Goal: Task Accomplishment & Management: Use online tool/utility

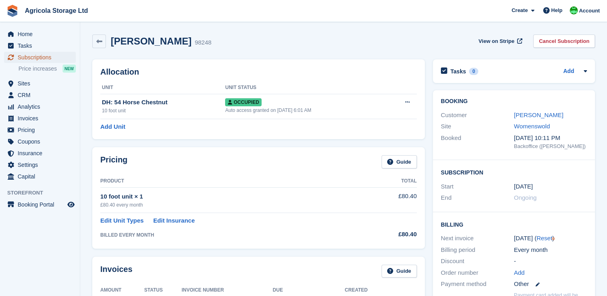
click at [37, 59] on span "Subscriptions" at bounding box center [42, 57] width 48 height 11
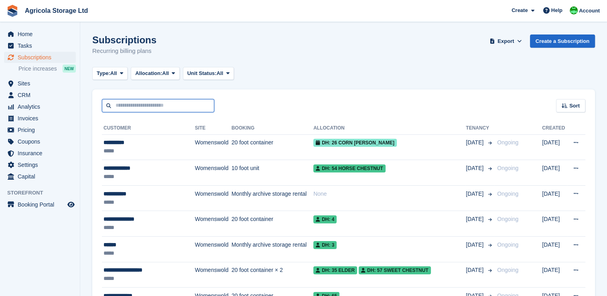
click at [133, 108] on input "text" at bounding box center [158, 105] width 112 height 13
type input "*****"
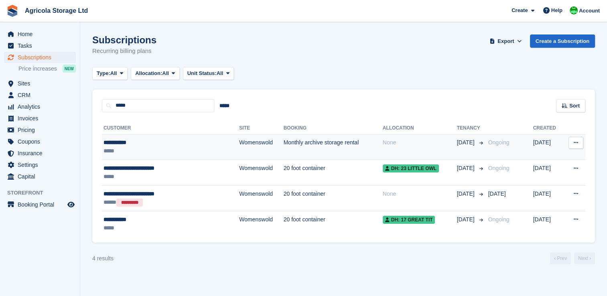
click at [284, 150] on td "Monthly archive storage rental" at bounding box center [333, 147] width 99 height 26
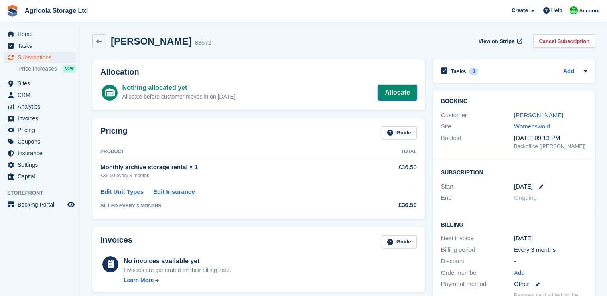
click at [400, 91] on link "Allocate" at bounding box center [397, 93] width 39 height 16
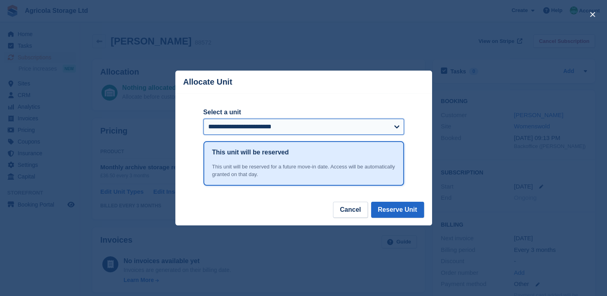
click at [394, 128] on select "**********" at bounding box center [304, 127] width 201 height 16
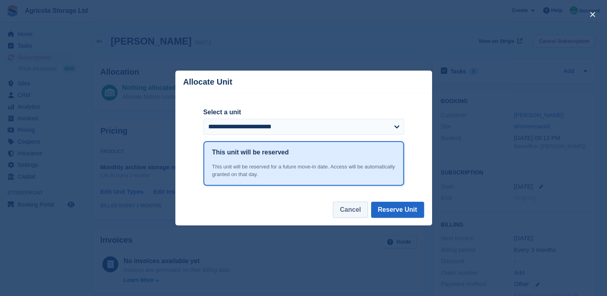
click at [360, 211] on button "Cancel" at bounding box center [350, 210] width 35 height 16
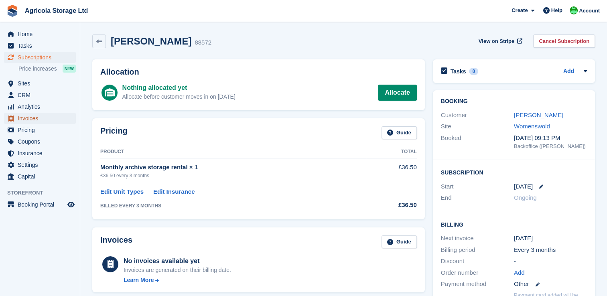
click at [29, 118] on span "Invoices" at bounding box center [42, 118] width 48 height 11
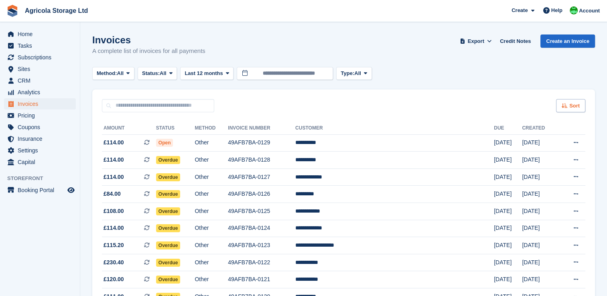
click at [568, 104] on icon at bounding box center [565, 105] width 6 height 5
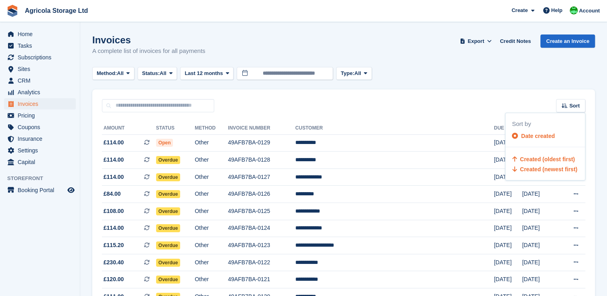
click at [540, 156] on span "Created (oldest first)" at bounding box center [547, 159] width 55 height 6
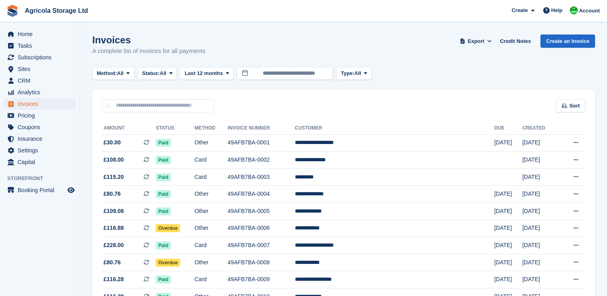
click at [556, 12] on span "Help" at bounding box center [557, 10] width 11 height 8
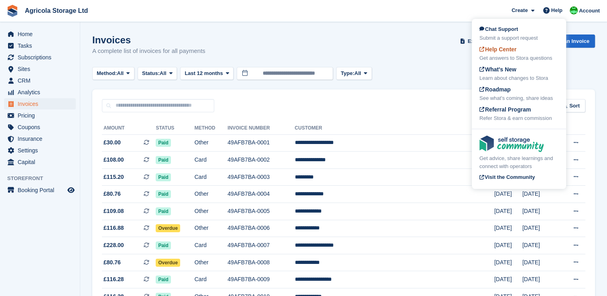
click at [503, 50] on span "Help Center" at bounding box center [498, 49] width 37 height 6
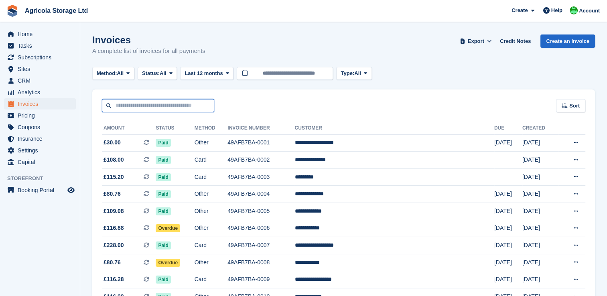
click at [167, 102] on input "text" at bounding box center [158, 105] width 112 height 13
type input "*****"
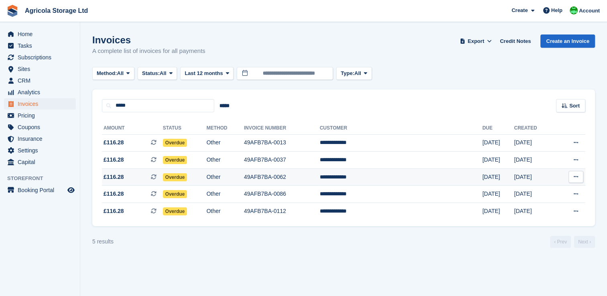
click at [187, 181] on span "Overdue" at bounding box center [175, 177] width 24 height 8
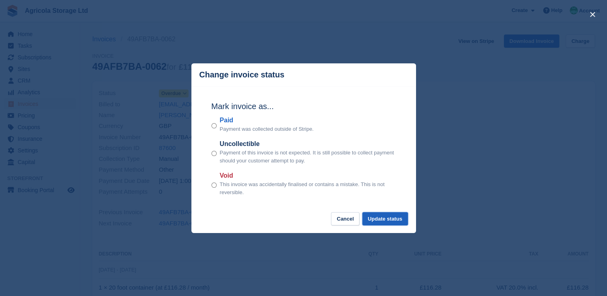
click at [375, 214] on button "Update status" at bounding box center [385, 218] width 46 height 13
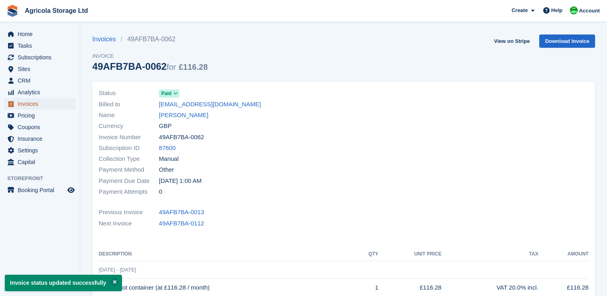
click at [31, 108] on span "Invoices" at bounding box center [42, 103] width 48 height 11
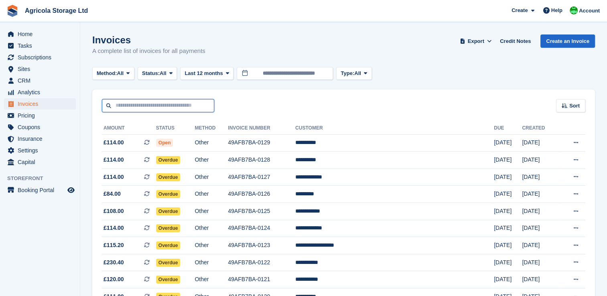
click at [165, 102] on input "text" at bounding box center [158, 105] width 112 height 13
type input "*****"
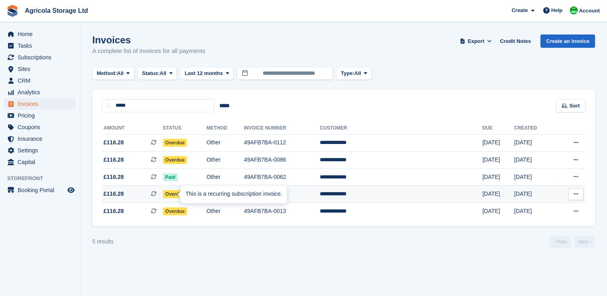
click at [189, 195] on div "This is a recurring subscription invoice." at bounding box center [234, 194] width 106 height 18
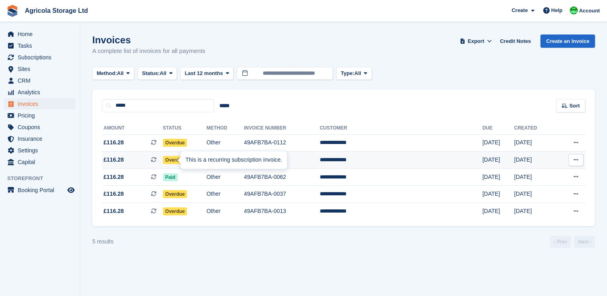
click at [185, 158] on div "This is a recurring subscription invoice." at bounding box center [234, 160] width 106 height 18
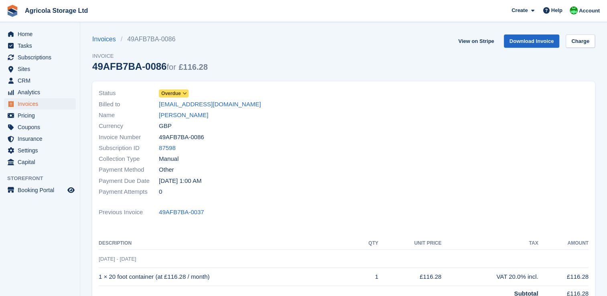
click at [182, 92] on span at bounding box center [185, 93] width 6 height 6
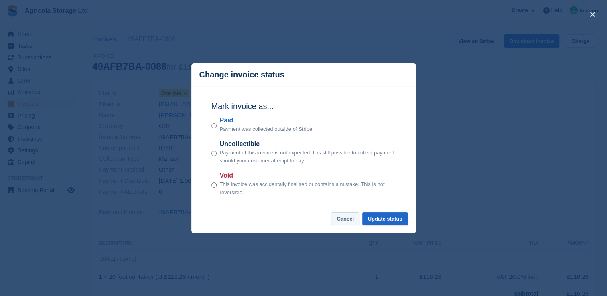
click at [350, 216] on button "Cancel" at bounding box center [345, 218] width 29 height 13
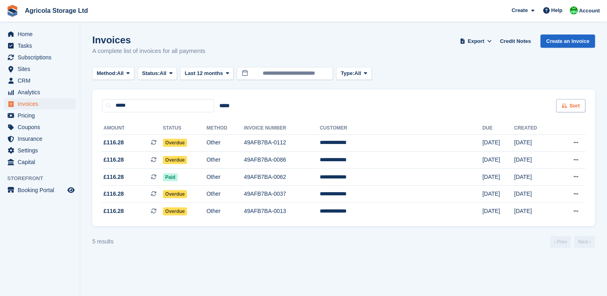
click at [568, 106] on div "Sort" at bounding box center [570, 105] width 29 height 13
click at [544, 157] on span "Created (oldest first)" at bounding box center [547, 159] width 55 height 6
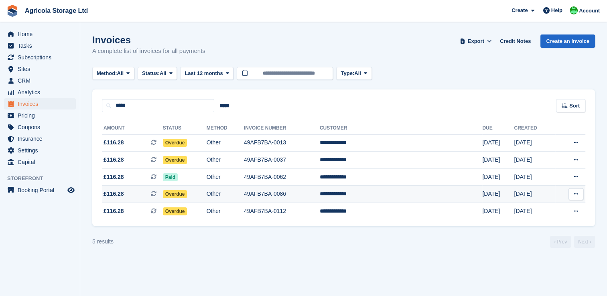
click at [185, 195] on span "Overdue" at bounding box center [175, 194] width 24 height 8
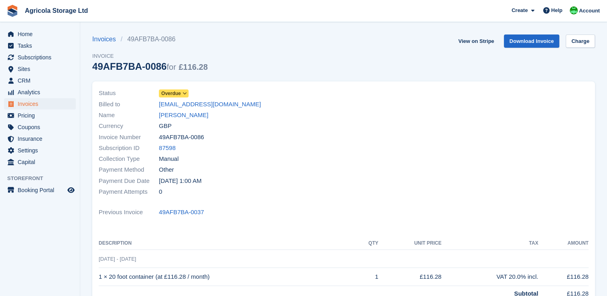
click at [185, 95] on icon at bounding box center [185, 93] width 4 height 5
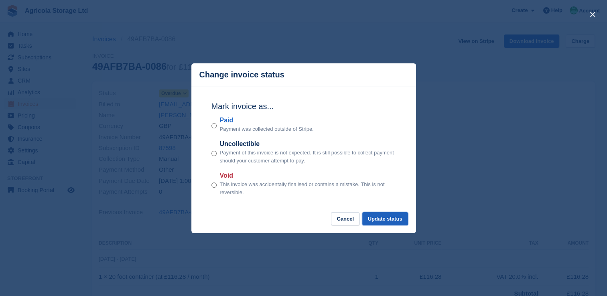
click at [380, 222] on button "Update status" at bounding box center [385, 218] width 46 height 13
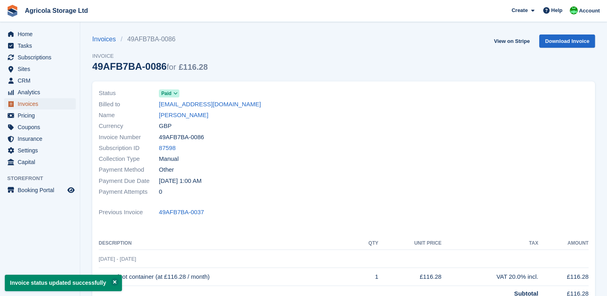
click at [28, 104] on span "Invoices" at bounding box center [42, 103] width 48 height 11
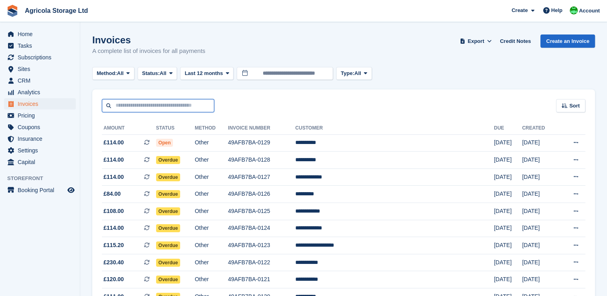
click at [160, 99] on input "text" at bounding box center [158, 105] width 112 height 13
type input "*******"
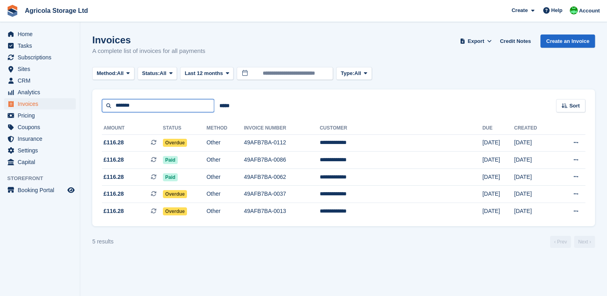
drag, startPoint x: 137, startPoint y: 107, endPoint x: 108, endPoint y: 106, distance: 29.3
click at [108, 106] on input "*******" at bounding box center [158, 105] width 112 height 13
type input "*****"
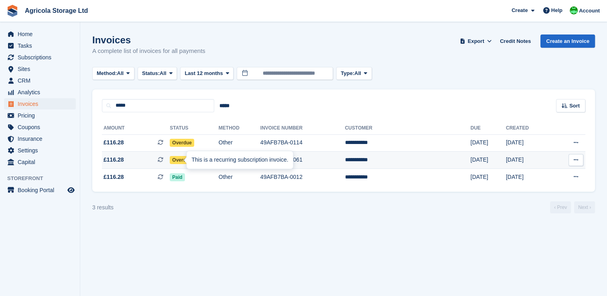
click at [194, 155] on div "This is a recurring subscription invoice." at bounding box center [240, 160] width 106 height 18
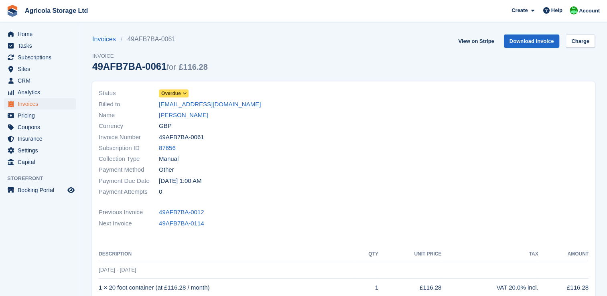
click at [177, 92] on span "Overdue" at bounding box center [171, 93] width 20 height 7
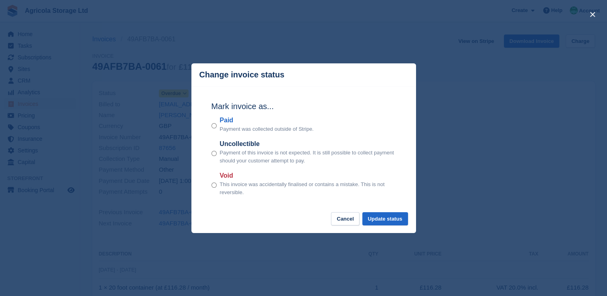
click at [217, 127] on div "Paid Payment was collected outside of Stripe." at bounding box center [304, 125] width 185 height 18
click at [385, 216] on button "Update status" at bounding box center [385, 218] width 46 height 13
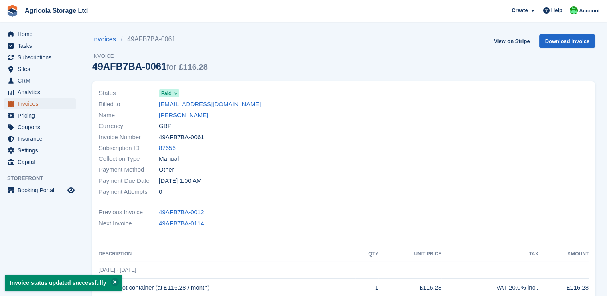
click at [29, 106] on span "Invoices" at bounding box center [42, 103] width 48 height 11
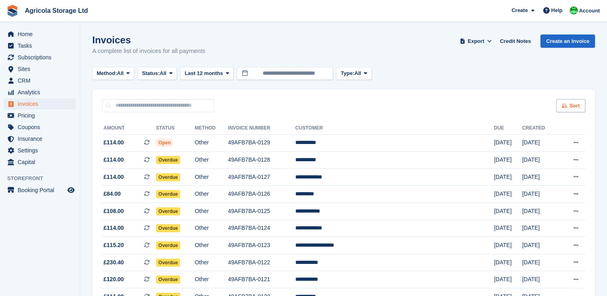
click at [560, 106] on div "Sort" at bounding box center [570, 105] width 29 height 13
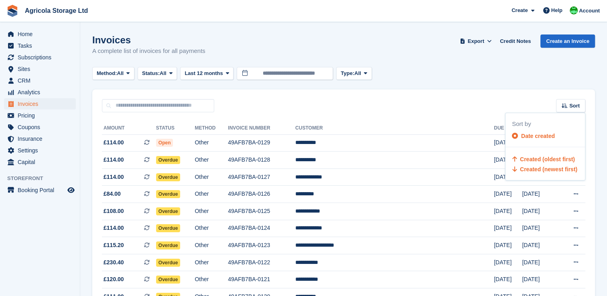
click at [533, 158] on span "Created (oldest first)" at bounding box center [547, 159] width 55 height 6
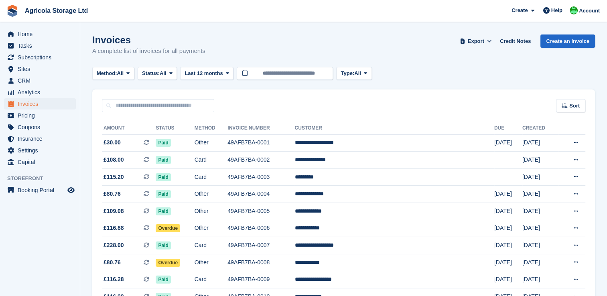
click at [462, 77] on div "Method: All All Bank Transfer Cash Cheque Debit/Credit Card Direct Debit SEPA D…" at bounding box center [343, 73] width 503 height 13
click at [159, 103] on input "text" at bounding box center [158, 105] width 112 height 13
type input "*****"
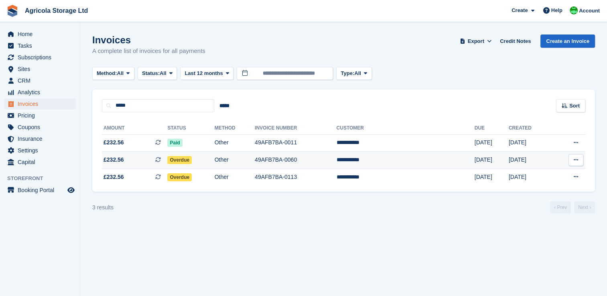
click at [121, 161] on span "£232.56" at bounding box center [114, 160] width 20 height 8
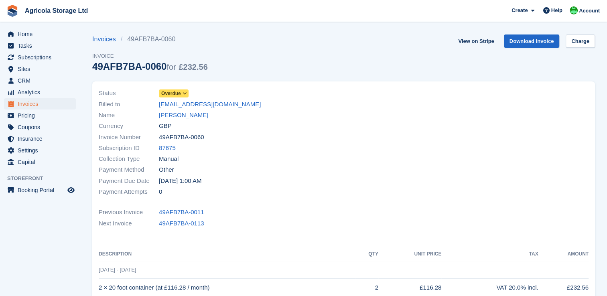
click at [182, 93] on span at bounding box center [185, 93] width 6 height 6
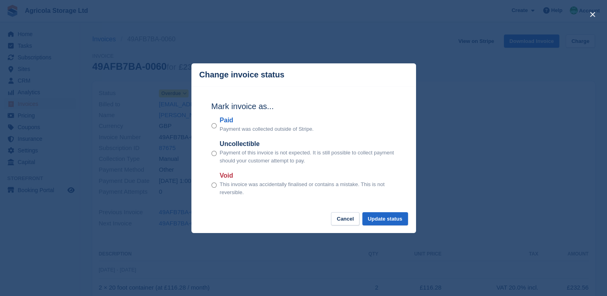
click at [210, 127] on div "Mark invoice as... Paid Payment was collected outside of Stripe. Uncollectible …" at bounding box center [304, 149] width 201 height 126
click at [381, 216] on button "Update status" at bounding box center [385, 218] width 46 height 13
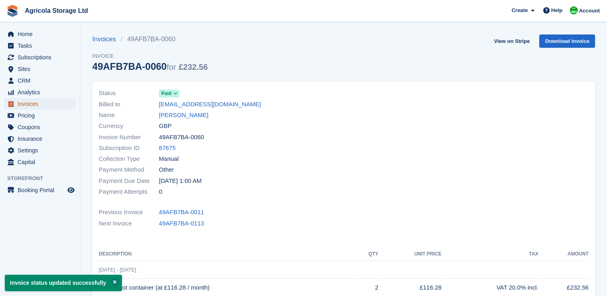
click at [31, 103] on span "Invoices" at bounding box center [42, 103] width 48 height 11
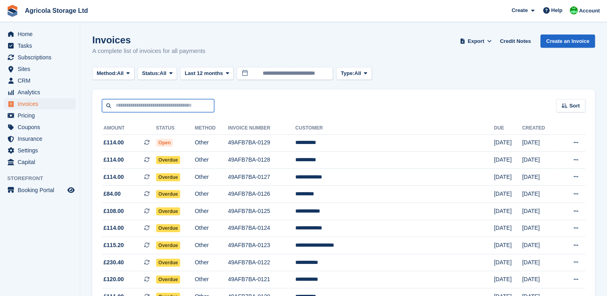
click at [129, 104] on input "text" at bounding box center [158, 105] width 112 height 13
type input "********"
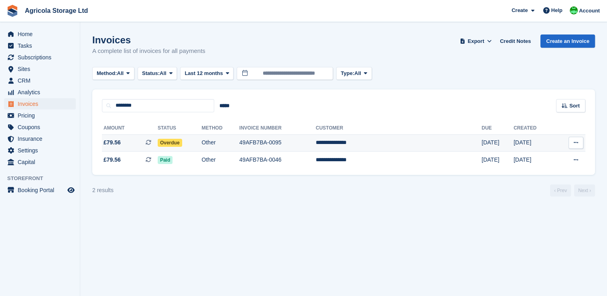
click at [120, 141] on span "£79.56" at bounding box center [112, 142] width 17 height 8
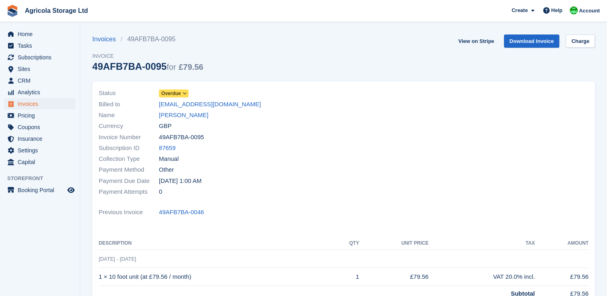
click at [180, 95] on span "Overdue" at bounding box center [171, 93] width 20 height 7
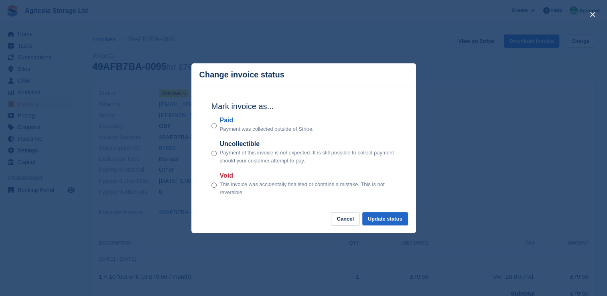
click at [218, 126] on div "Paid Payment was collected outside of Stripe." at bounding box center [304, 125] width 185 height 18
click at [387, 211] on div "Mark invoice as... Paid Payment was collected outside of Stripe. Uncollectible …" at bounding box center [304, 149] width 201 height 126
click at [386, 219] on button "Update status" at bounding box center [385, 218] width 46 height 13
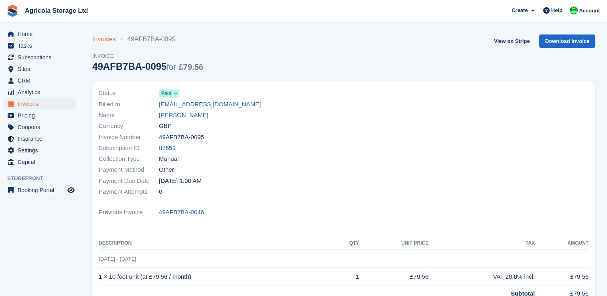
click at [107, 40] on link "Invoices" at bounding box center [106, 40] width 29 height 10
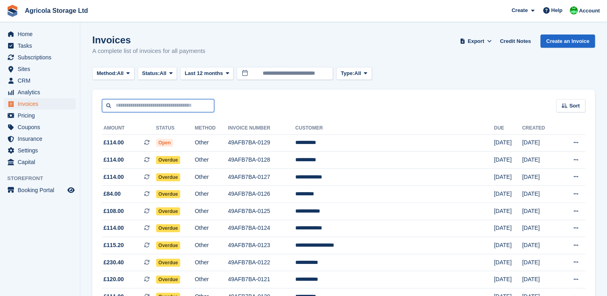
click at [159, 104] on input "text" at bounding box center [158, 105] width 112 height 13
type input "*********"
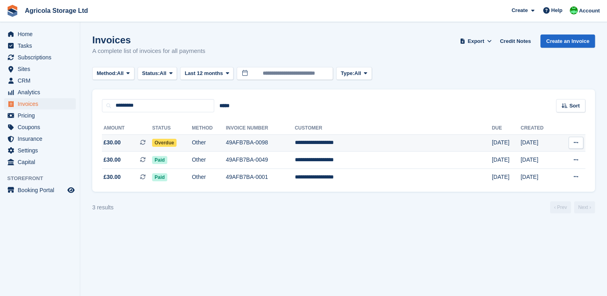
click at [111, 141] on span "£30.00" at bounding box center [112, 142] width 17 height 8
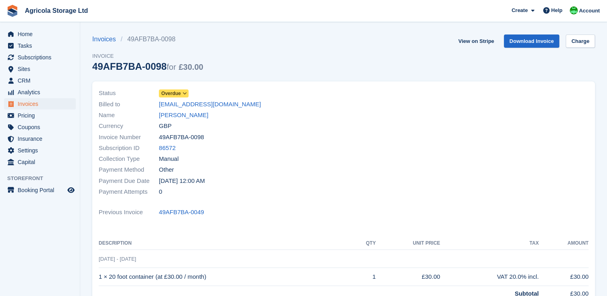
click at [186, 94] on icon at bounding box center [185, 93] width 4 height 5
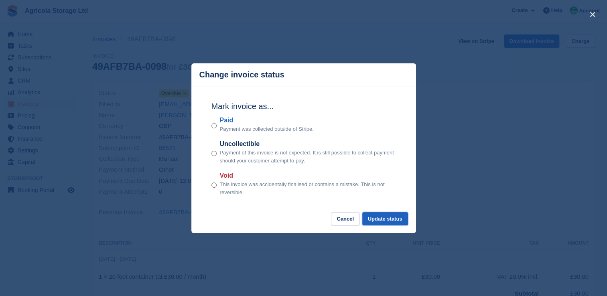
click at [376, 219] on button "Update status" at bounding box center [385, 218] width 46 height 13
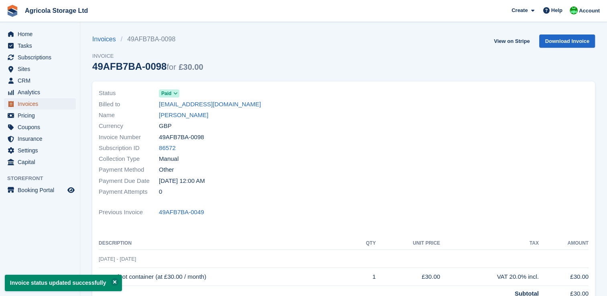
click at [39, 103] on span "Invoices" at bounding box center [42, 103] width 48 height 11
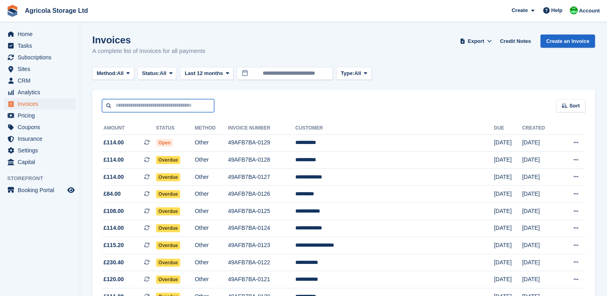
click at [198, 106] on input "text" at bounding box center [158, 105] width 112 height 13
type input "*******"
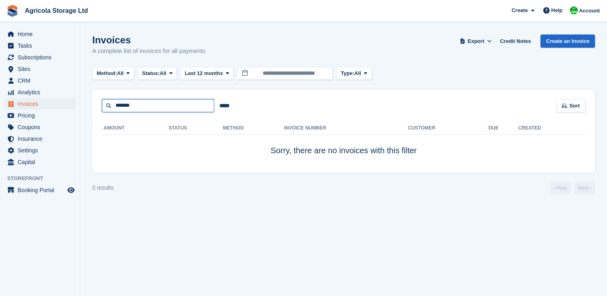
drag, startPoint x: 139, startPoint y: 102, endPoint x: 108, endPoint y: 108, distance: 31.7
click at [108, 108] on input "*******" at bounding box center [158, 105] width 112 height 13
type input "***"
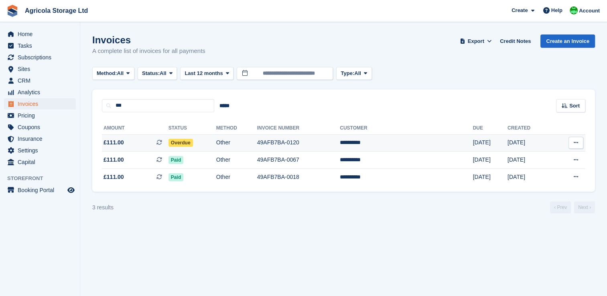
click at [189, 142] on span "Overdue" at bounding box center [181, 143] width 24 height 8
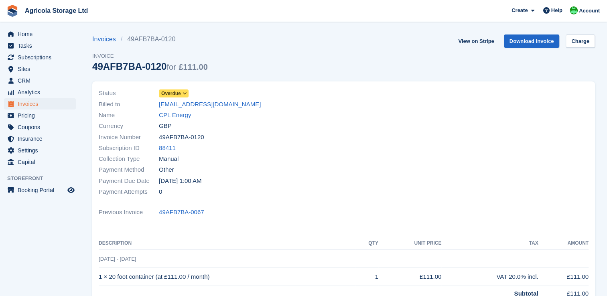
click at [180, 95] on span "Overdue" at bounding box center [171, 93] width 20 height 7
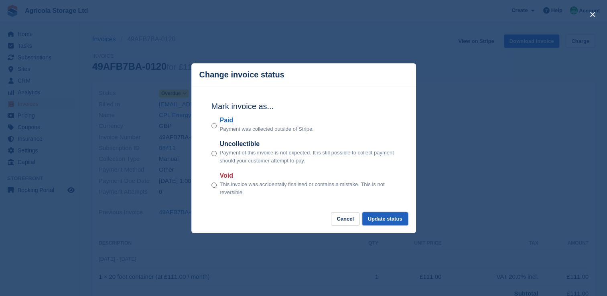
click at [379, 215] on button "Update status" at bounding box center [385, 218] width 46 height 13
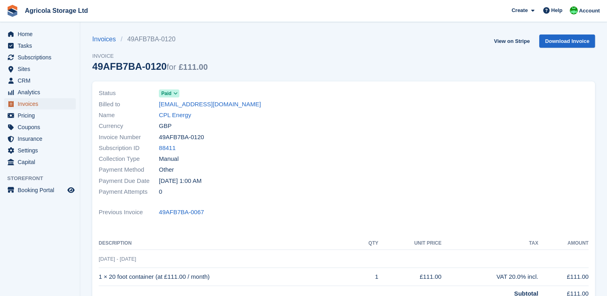
click at [26, 104] on span "Invoices" at bounding box center [42, 103] width 48 height 11
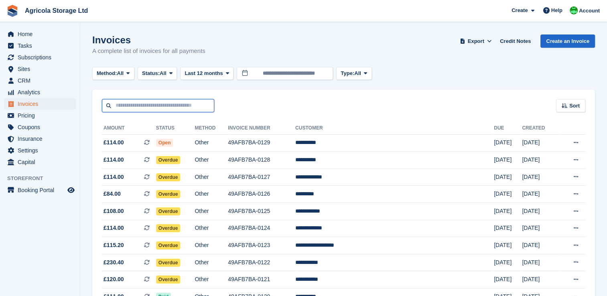
click at [173, 105] on input "text" at bounding box center [158, 105] width 112 height 13
type input "*******"
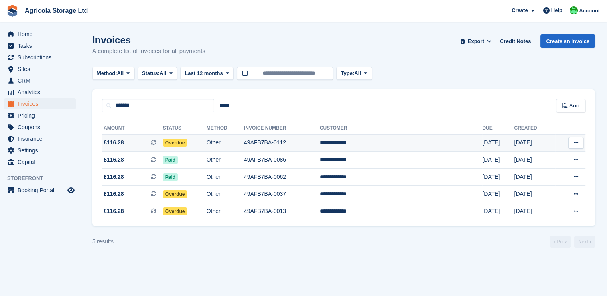
click at [117, 144] on span "£116.28" at bounding box center [114, 142] width 20 height 8
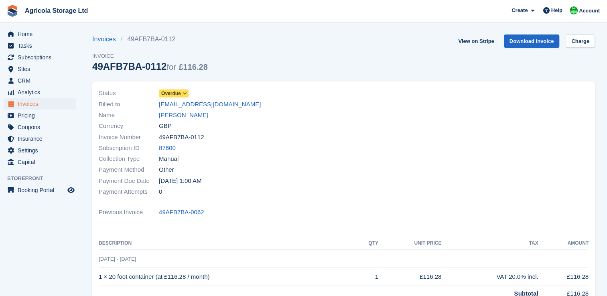
click at [180, 94] on span "Overdue" at bounding box center [171, 93] width 20 height 7
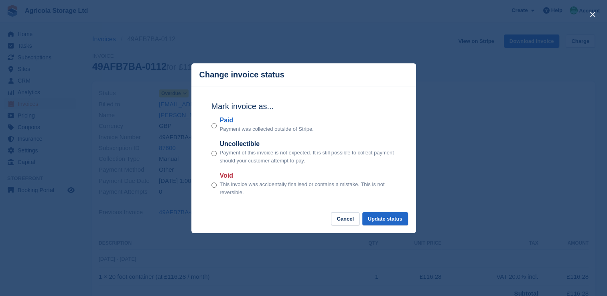
click at [218, 128] on div "Paid Payment was collected outside of Stripe." at bounding box center [304, 125] width 185 height 18
click at [381, 215] on button "Update status" at bounding box center [385, 218] width 46 height 13
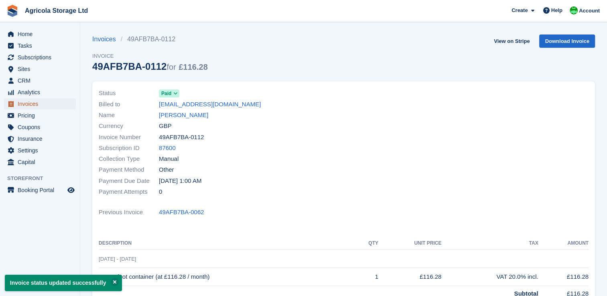
click at [37, 108] on span "Invoices" at bounding box center [42, 103] width 48 height 11
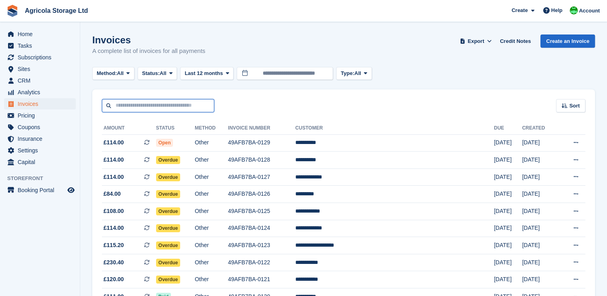
click at [166, 104] on input "text" at bounding box center [158, 105] width 112 height 13
type input "*****"
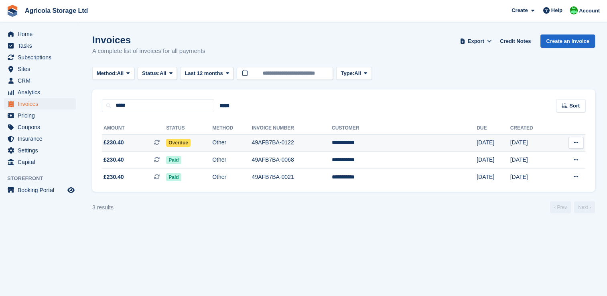
click at [117, 142] on span "£230.40" at bounding box center [114, 142] width 20 height 8
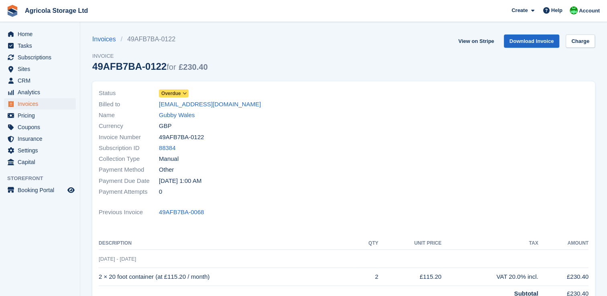
click at [173, 93] on span "Overdue" at bounding box center [171, 93] width 20 height 7
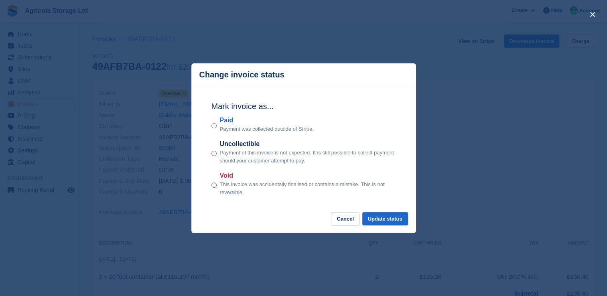
click at [211, 126] on div "Mark invoice as... Paid Payment was collected outside of Stripe. Uncollectible …" at bounding box center [304, 149] width 201 height 126
click at [223, 125] on label "Paid" at bounding box center [267, 121] width 94 height 10
click at [385, 215] on button "Update status" at bounding box center [385, 218] width 46 height 13
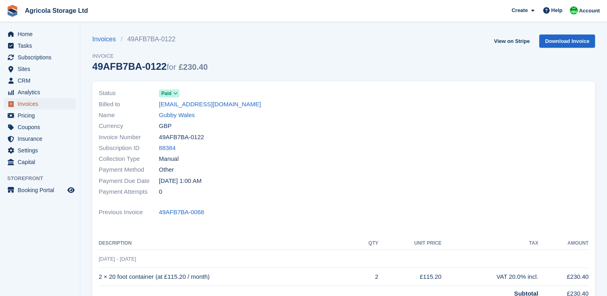
click at [41, 104] on span "Invoices" at bounding box center [42, 103] width 48 height 11
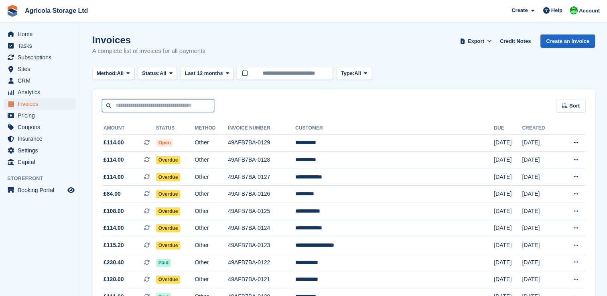
click at [185, 104] on input "text" at bounding box center [158, 105] width 112 height 13
type input "****"
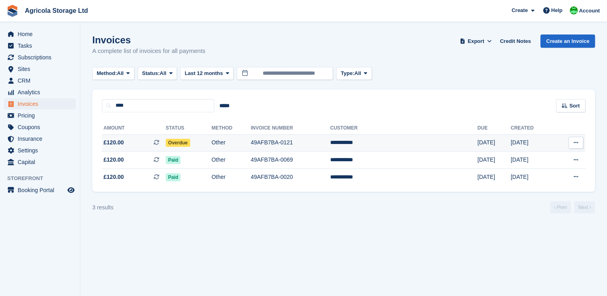
click at [114, 143] on span "£120.00" at bounding box center [114, 142] width 20 height 8
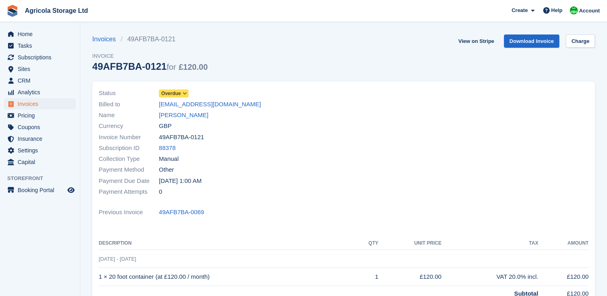
click at [186, 95] on icon at bounding box center [185, 93] width 4 height 5
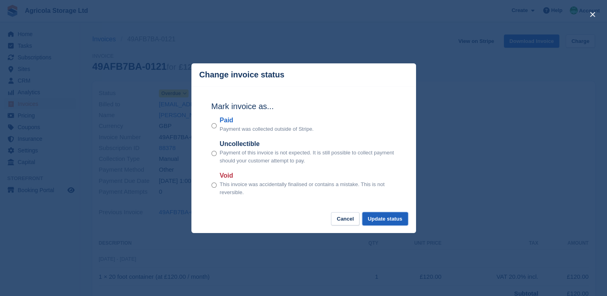
click at [387, 223] on button "Update status" at bounding box center [385, 218] width 46 height 13
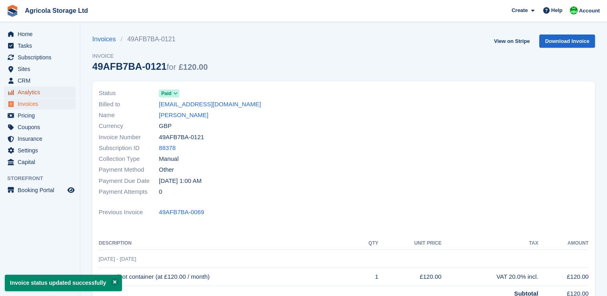
click at [45, 92] on span "Analytics" at bounding box center [42, 92] width 48 height 11
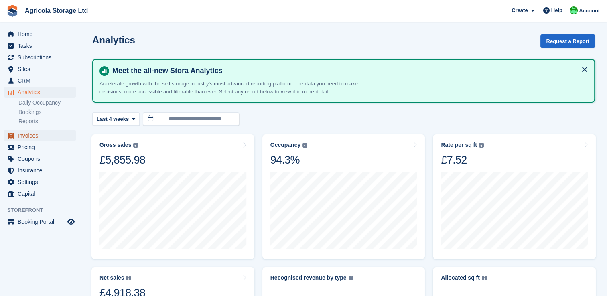
click at [31, 136] on span "Invoices" at bounding box center [42, 135] width 48 height 11
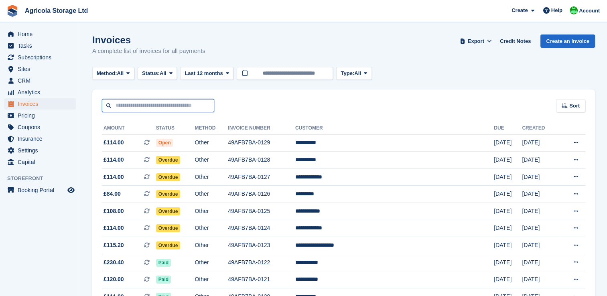
click at [148, 101] on input "text" at bounding box center [158, 105] width 112 height 13
type input "******"
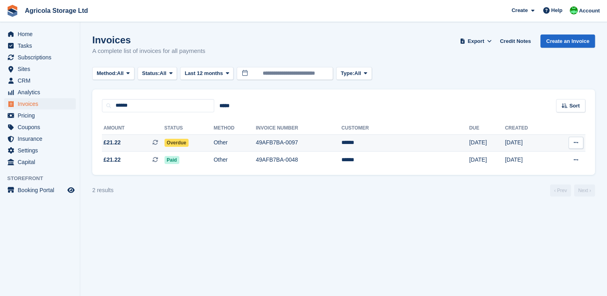
click at [118, 142] on span "£21.22" at bounding box center [112, 142] width 17 height 8
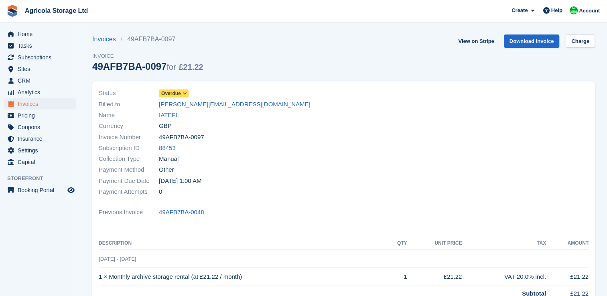
click at [180, 92] on span "Overdue" at bounding box center [171, 93] width 20 height 7
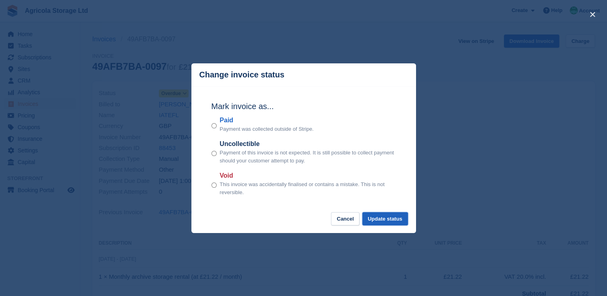
click at [392, 222] on button "Update status" at bounding box center [385, 218] width 46 height 13
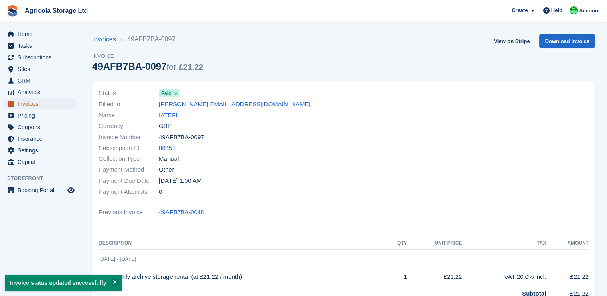
click at [15, 108] on span "menu" at bounding box center [11, 104] width 10 height 10
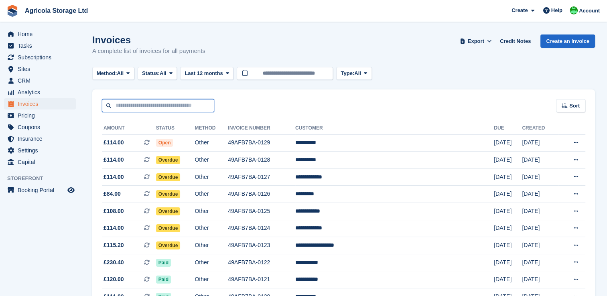
click at [175, 109] on input "text" at bounding box center [158, 105] width 112 height 13
type input "****"
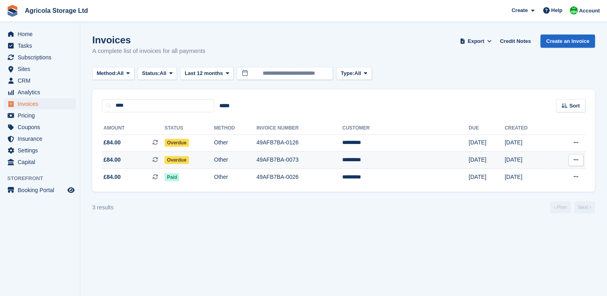
click at [122, 160] on span "£84.00 This is a recurring subscription invoice." at bounding box center [133, 160] width 63 height 8
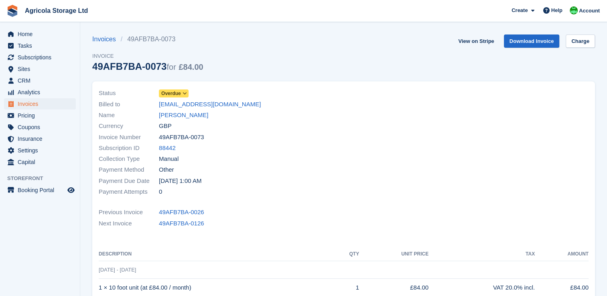
click at [183, 93] on icon at bounding box center [185, 93] width 4 height 5
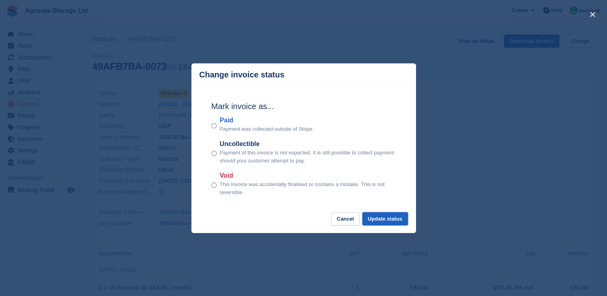
click at [382, 214] on button "Update status" at bounding box center [385, 218] width 46 height 13
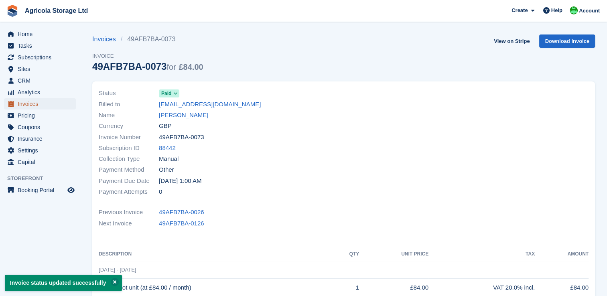
click at [31, 103] on span "Invoices" at bounding box center [42, 103] width 48 height 11
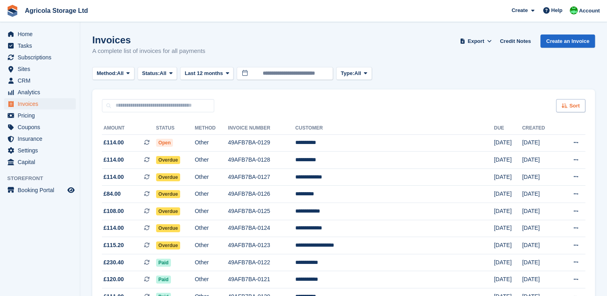
click at [571, 108] on span "Sort" at bounding box center [575, 106] width 10 height 8
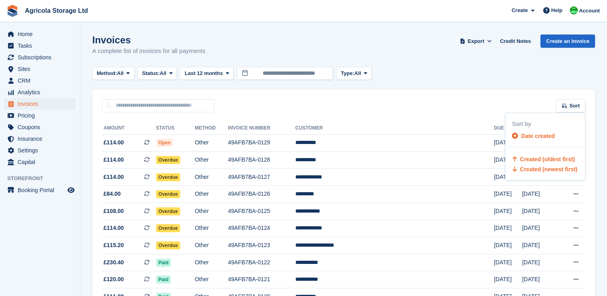
click at [539, 157] on span "Created (oldest first)" at bounding box center [547, 159] width 55 height 6
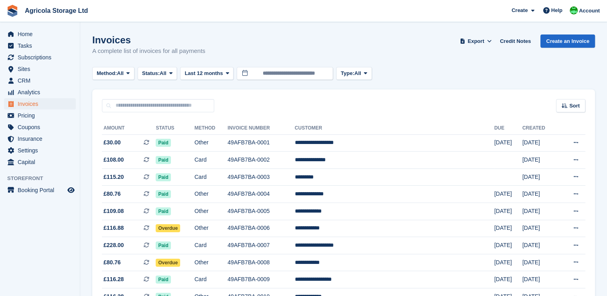
click at [456, 71] on div "Method: All All Bank Transfer Cash Cheque Debit/Credit Card Direct Debit SEPA D…" at bounding box center [343, 73] width 503 height 13
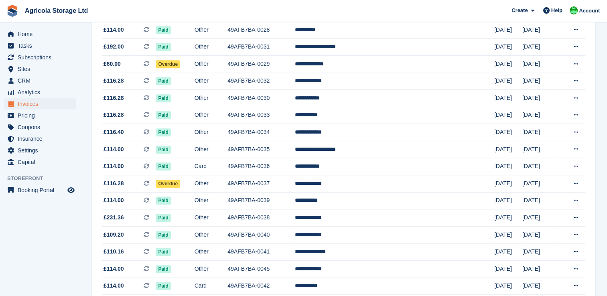
scroll to position [737, 0]
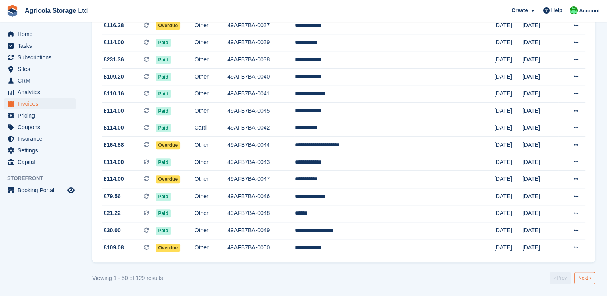
click at [584, 275] on link "Next ›" at bounding box center [584, 278] width 21 height 12
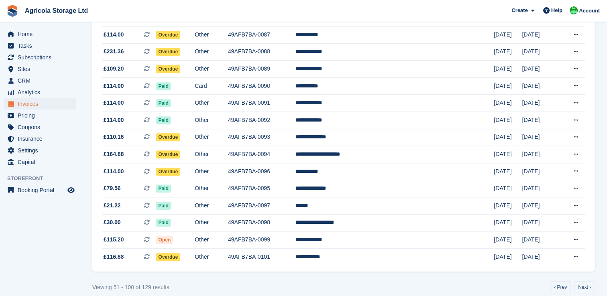
scroll to position [737, 0]
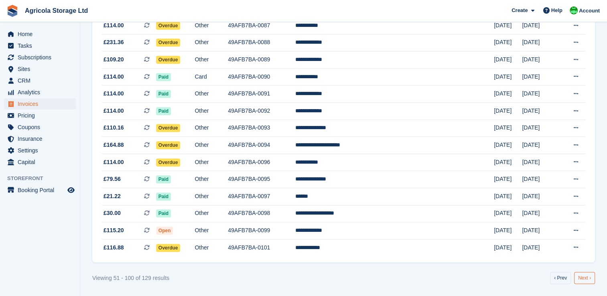
click at [588, 276] on link "Next ›" at bounding box center [584, 278] width 21 height 12
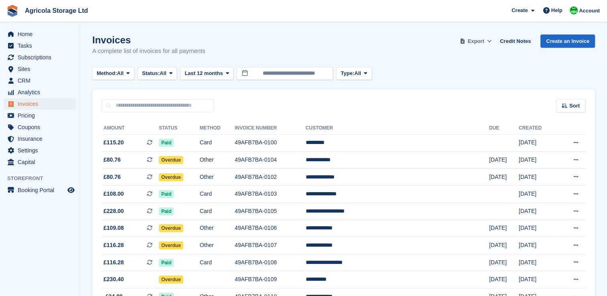
click at [490, 40] on span at bounding box center [490, 41] width 8 height 8
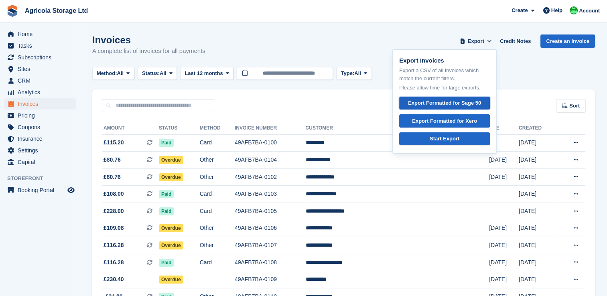
click at [444, 101] on div "Export Formatted for Sage 50" at bounding box center [444, 103] width 73 height 8
click at [376, 38] on div "Invoices A complete list of invoices for all payments Export Export Invoices Ex…" at bounding box center [343, 50] width 503 height 31
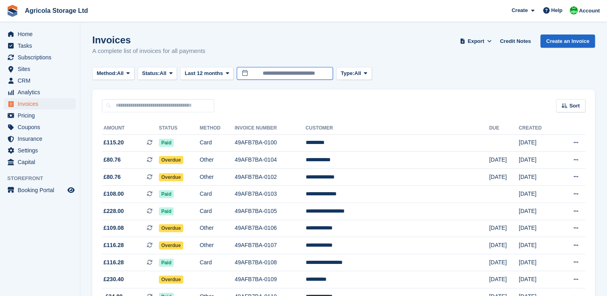
click at [291, 77] on input "**********" at bounding box center [285, 73] width 96 height 13
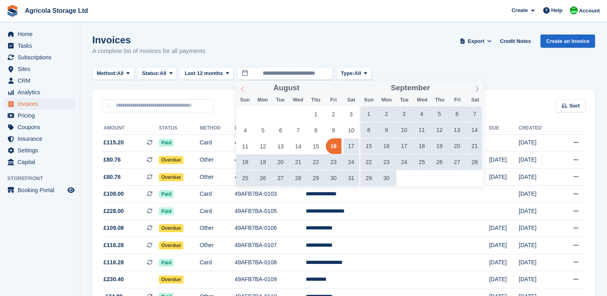
click at [241, 92] on icon at bounding box center [243, 89] width 6 height 6
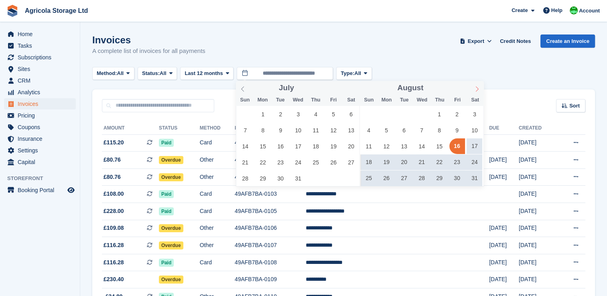
click at [475, 88] on icon at bounding box center [477, 89] width 6 height 6
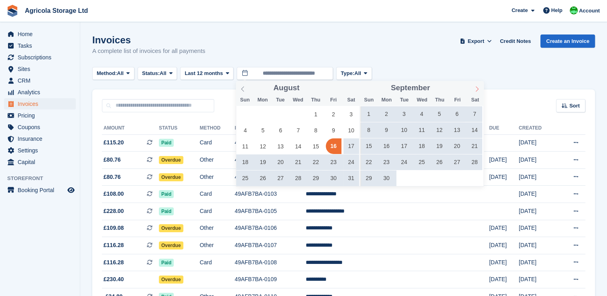
click at [475, 88] on icon at bounding box center [477, 89] width 6 height 6
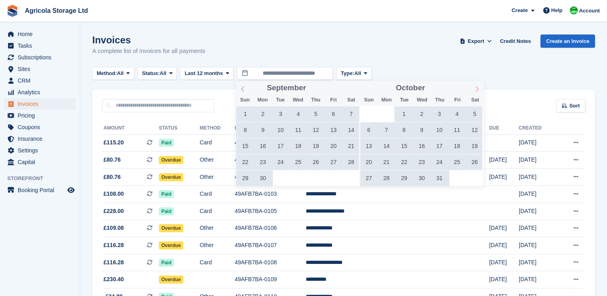
click at [475, 88] on icon at bounding box center [477, 89] width 6 height 6
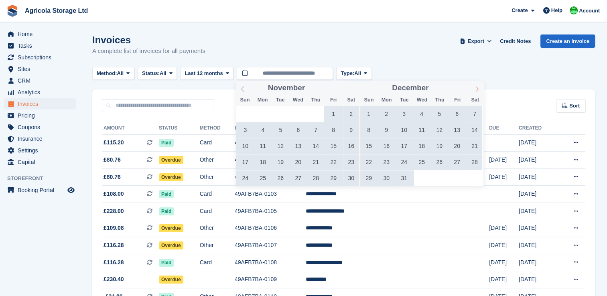
click at [475, 88] on icon at bounding box center [477, 89] width 6 height 6
type input "****"
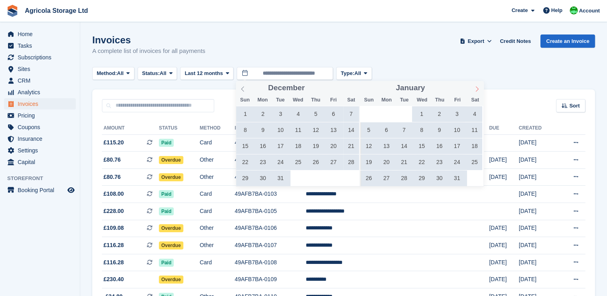
click at [475, 88] on icon at bounding box center [477, 89] width 6 height 6
type input "****"
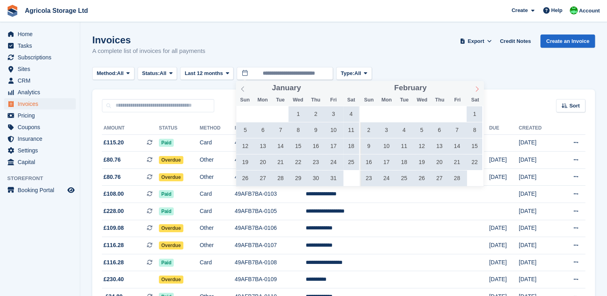
click at [475, 88] on icon at bounding box center [477, 89] width 6 height 6
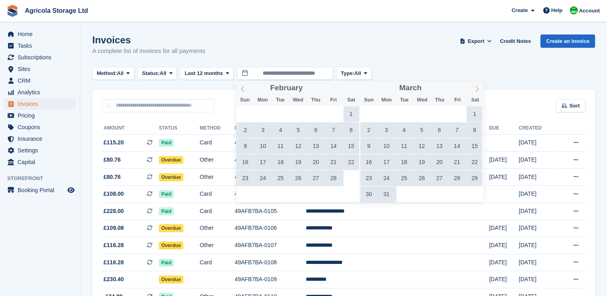
click at [475, 88] on icon at bounding box center [477, 89] width 6 height 6
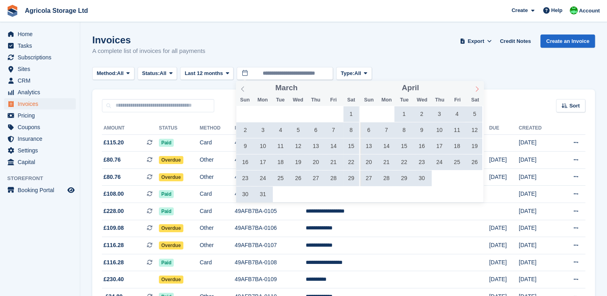
click at [475, 88] on icon at bounding box center [477, 89] width 6 height 6
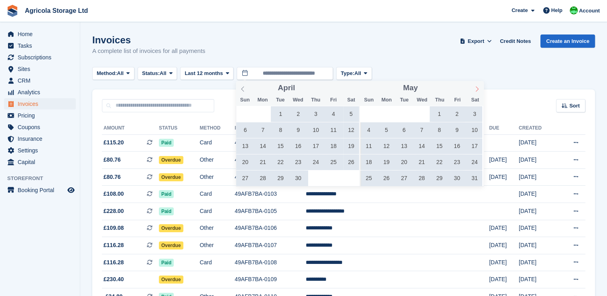
click at [475, 88] on icon at bounding box center [477, 89] width 6 height 6
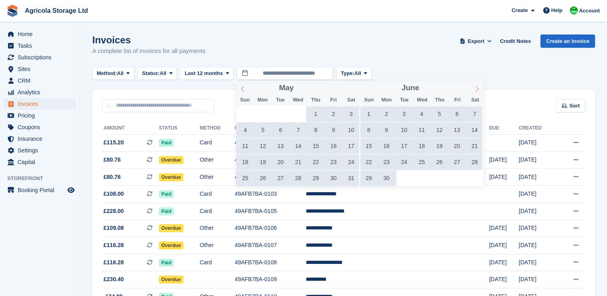
click at [475, 88] on icon at bounding box center [477, 89] width 6 height 6
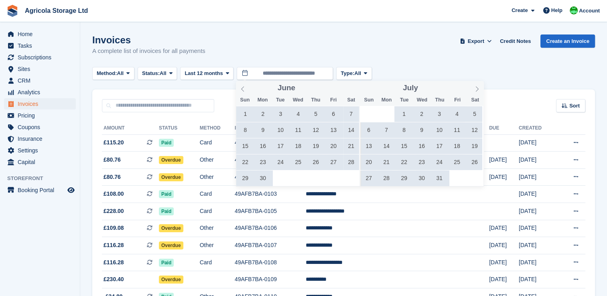
click at [397, 111] on span "1" at bounding box center [405, 114] width 16 height 16
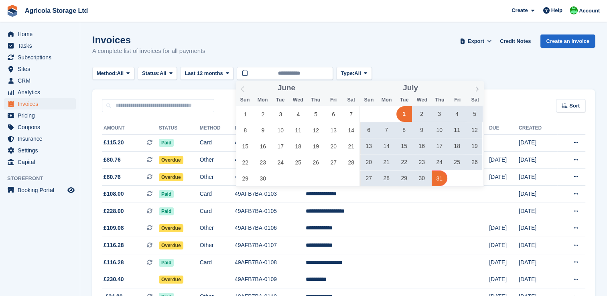
click at [439, 176] on span "31" at bounding box center [440, 179] width 16 height 16
type input "**********"
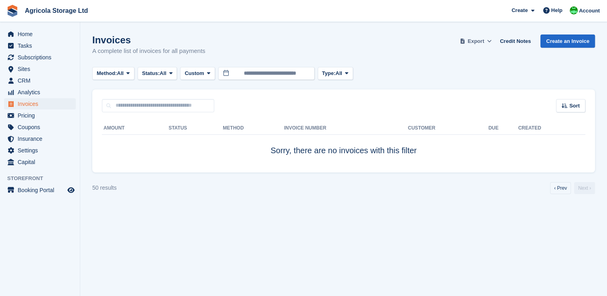
click at [483, 39] on span "Export" at bounding box center [476, 41] width 16 height 8
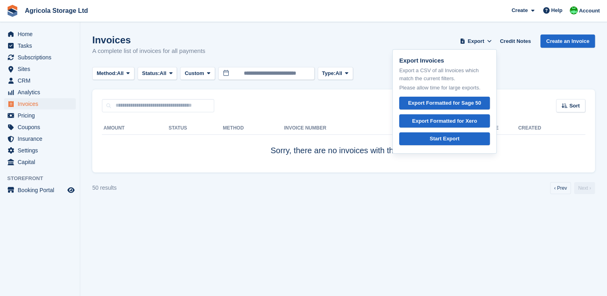
click at [379, 52] on div "Invoices A complete list of invoices for all payments Export Export Invoices Ex…" at bounding box center [343, 50] width 503 height 31
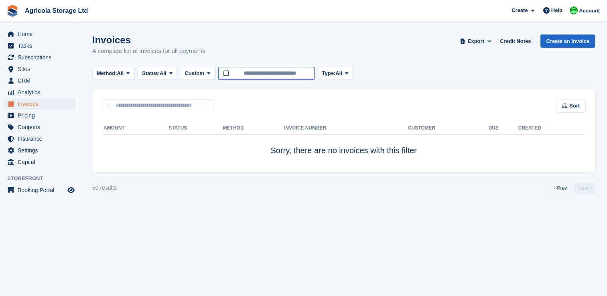
click at [306, 72] on input "**********" at bounding box center [266, 73] width 96 height 13
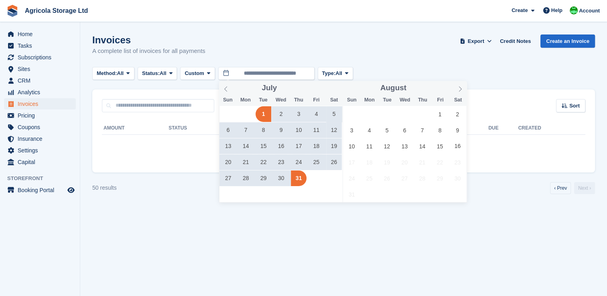
click at [452, 53] on div "Invoices A complete list of invoices for all payments Export Export Invoices Ex…" at bounding box center [343, 50] width 503 height 31
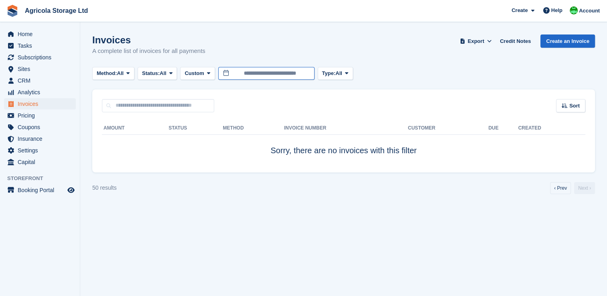
click at [302, 75] on input "**********" at bounding box center [266, 73] width 96 height 13
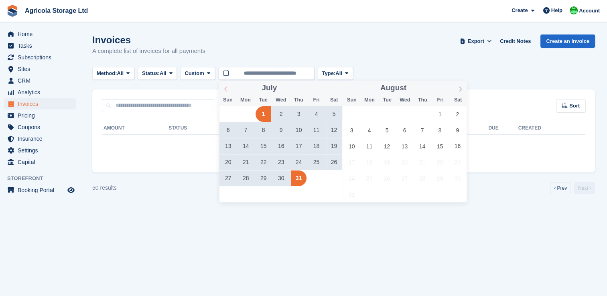
click at [228, 90] on icon at bounding box center [226, 89] width 6 height 6
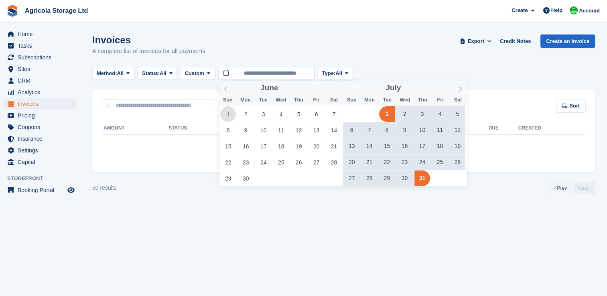
click at [228, 116] on span "1" at bounding box center [228, 114] width 16 height 16
type input "**********"
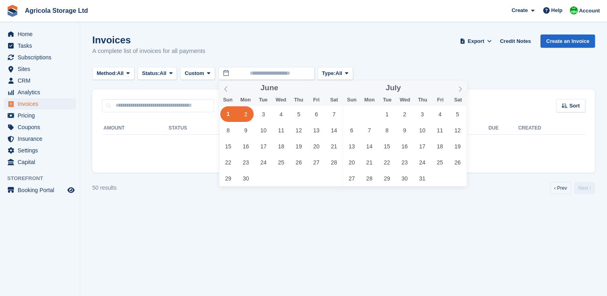
click at [373, 58] on div "Invoices A complete list of invoices for all payments Export Export Invoices Ex…" at bounding box center [343, 50] width 503 height 31
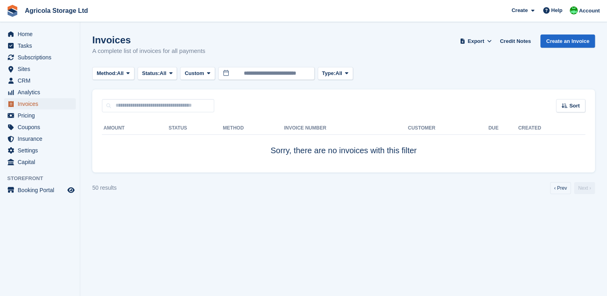
click at [29, 102] on span "Invoices" at bounding box center [42, 103] width 48 height 11
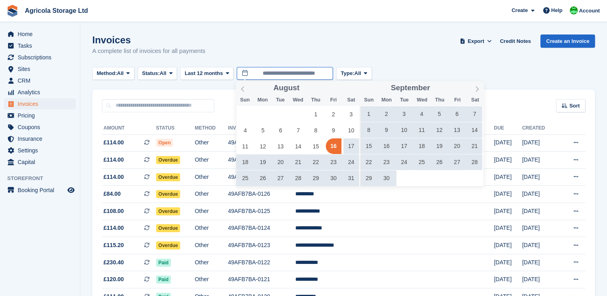
click at [318, 74] on input "**********" at bounding box center [285, 73] width 96 height 13
click at [476, 86] on icon at bounding box center [477, 89] width 6 height 6
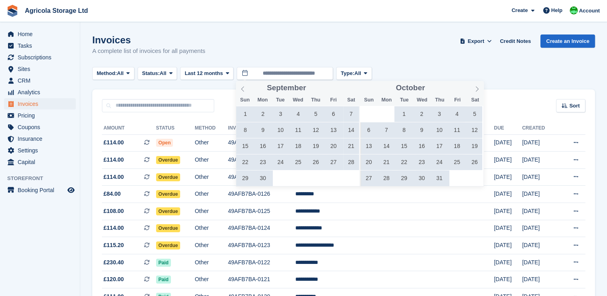
click at [401, 114] on span "1" at bounding box center [405, 114] width 16 height 16
type input "**********"
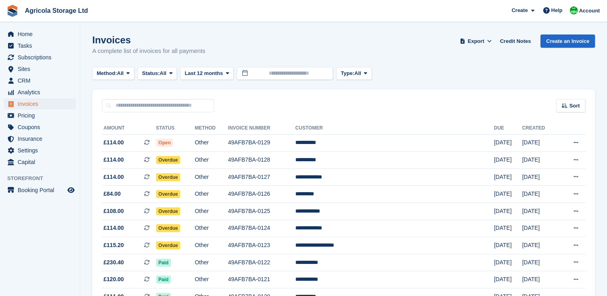
click at [401, 64] on div "Invoices A complete list of invoices for all payments Export Export Invoices Ex…" at bounding box center [343, 50] width 503 height 31
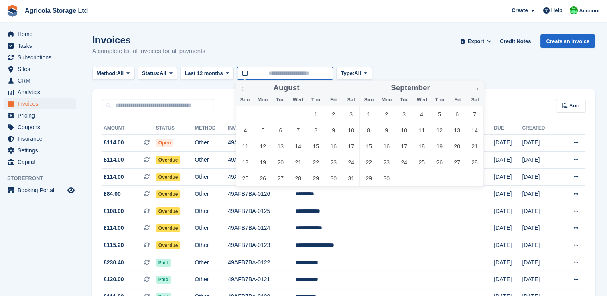
click at [292, 71] on input "text" at bounding box center [285, 73] width 96 height 13
click at [480, 88] on icon at bounding box center [477, 89] width 6 height 6
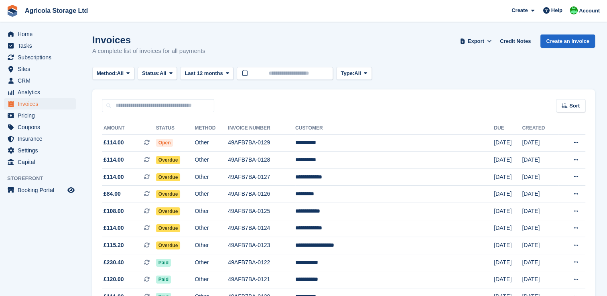
click at [274, 61] on div "Invoices A complete list of invoices for all payments Export Export Invoices Ex…" at bounding box center [343, 50] width 503 height 31
click at [230, 70] on span at bounding box center [227, 73] width 6 height 6
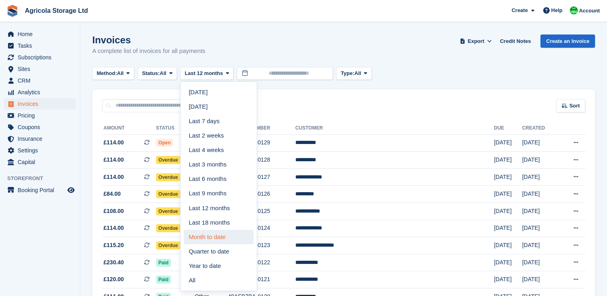
click at [220, 237] on link "Month to date" at bounding box center [219, 237] width 70 height 14
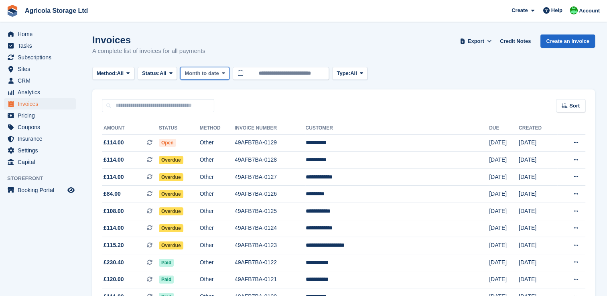
click at [225, 73] on icon at bounding box center [223, 73] width 3 height 5
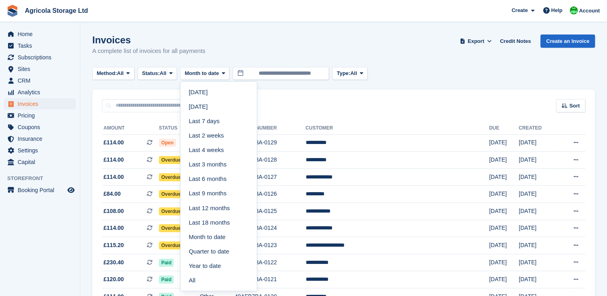
click at [234, 50] on div "Invoices A complete list of invoices for all payments Export Export Invoices Ex…" at bounding box center [343, 50] width 503 height 31
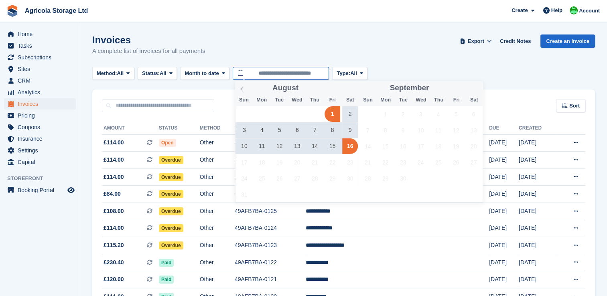
click at [282, 72] on input "**********" at bounding box center [281, 73] width 96 height 13
click at [242, 88] on icon at bounding box center [241, 88] width 3 height 5
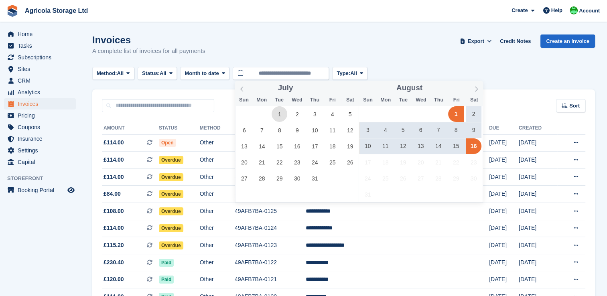
click at [280, 113] on span "1" at bounding box center [280, 114] width 16 height 16
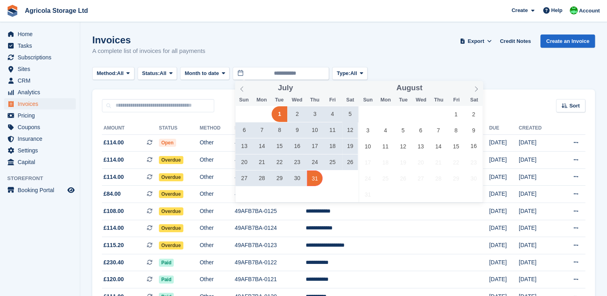
click at [316, 177] on span "31" at bounding box center [315, 179] width 16 height 16
type input "**********"
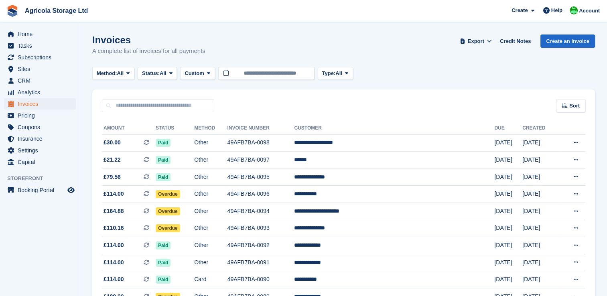
click at [388, 57] on div "Invoices A complete list of invoices for all payments Export Export Invoices Ex…" at bounding box center [343, 50] width 503 height 31
click at [572, 109] on span "Sort" at bounding box center [575, 106] width 10 height 8
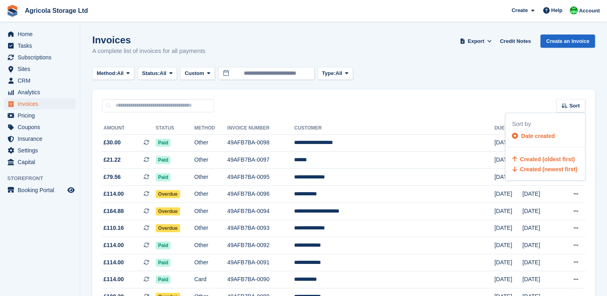
click at [544, 159] on span "Created (oldest first)" at bounding box center [547, 159] width 55 height 6
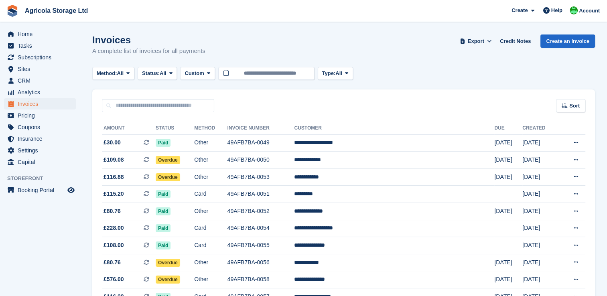
click at [485, 79] on div "Method: All All Bank Transfer Cash Cheque Debit/Credit Card Direct Debit SEPA D…" at bounding box center [343, 73] width 503 height 13
click at [490, 39] on span at bounding box center [490, 41] width 8 height 8
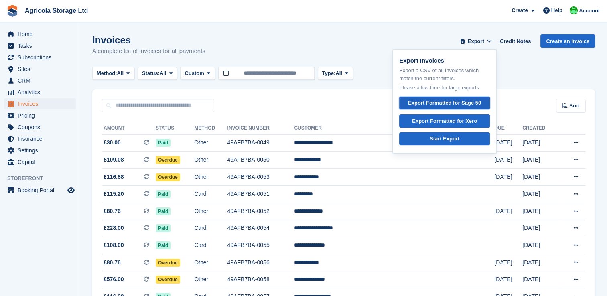
click at [451, 102] on div "Export Formatted for Sage 50" at bounding box center [444, 103] width 73 height 8
click at [433, 140] on link "Start Export" at bounding box center [444, 138] width 91 height 13
click at [321, 105] on div "Sort Sort by Date created Created (oldest first) Created (newest first)" at bounding box center [343, 101] width 503 height 23
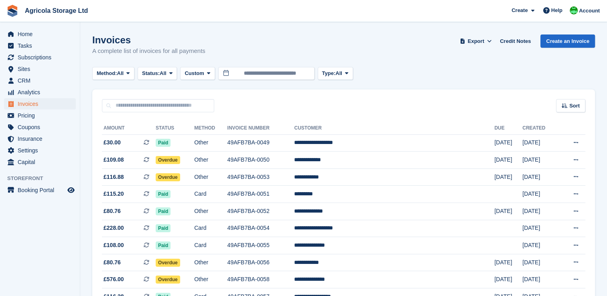
click at [505, 102] on div "Sort Sort by Date created Created (oldest first) Created (newest first)" at bounding box center [343, 101] width 503 height 23
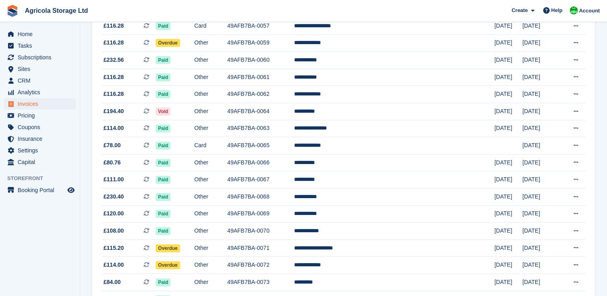
scroll to position [273, 0]
